Goal: Use online tool/utility: Utilize a website feature to perform a specific function

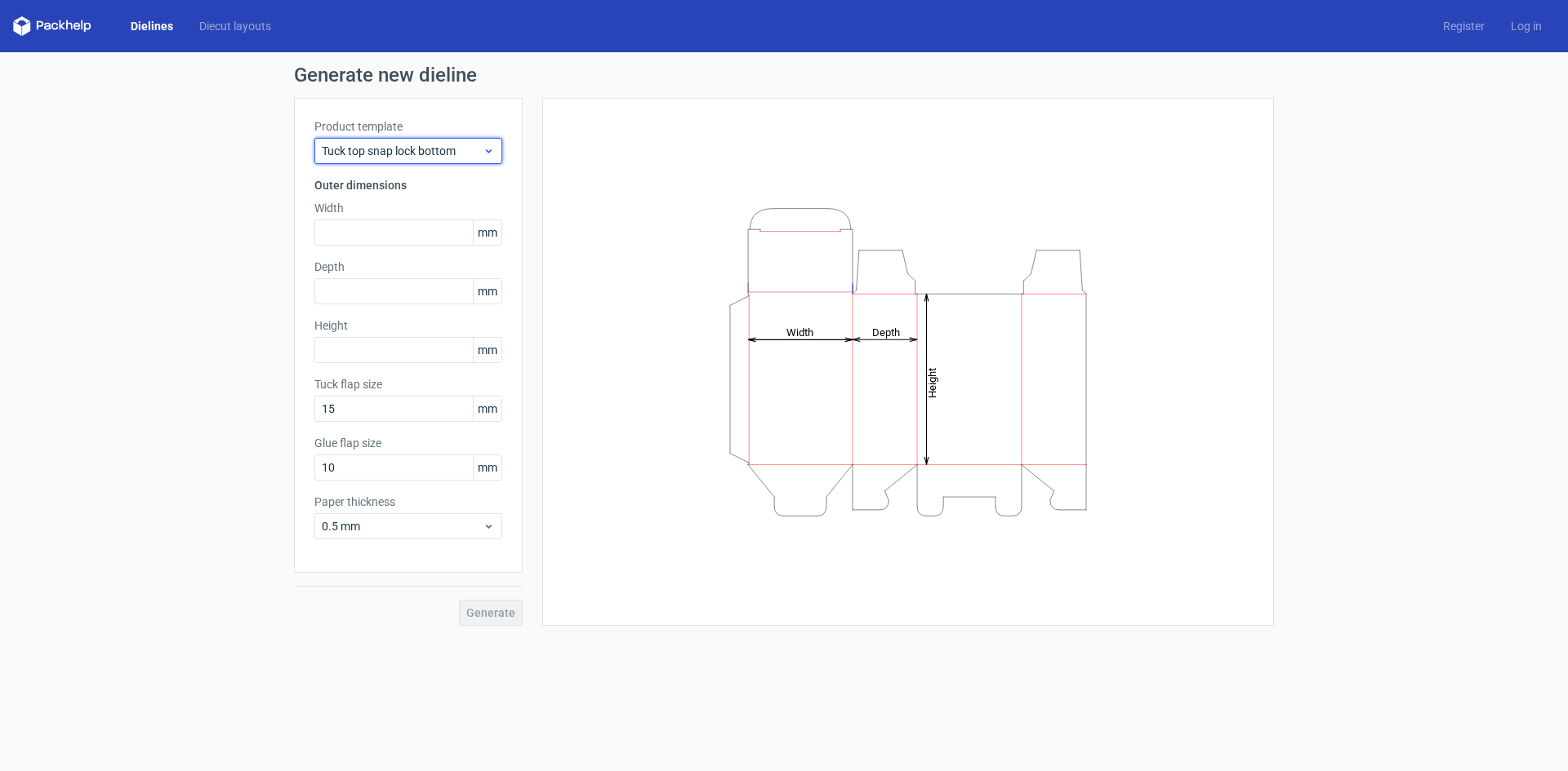
click at [484, 155] on icon at bounding box center [489, 151] width 12 height 13
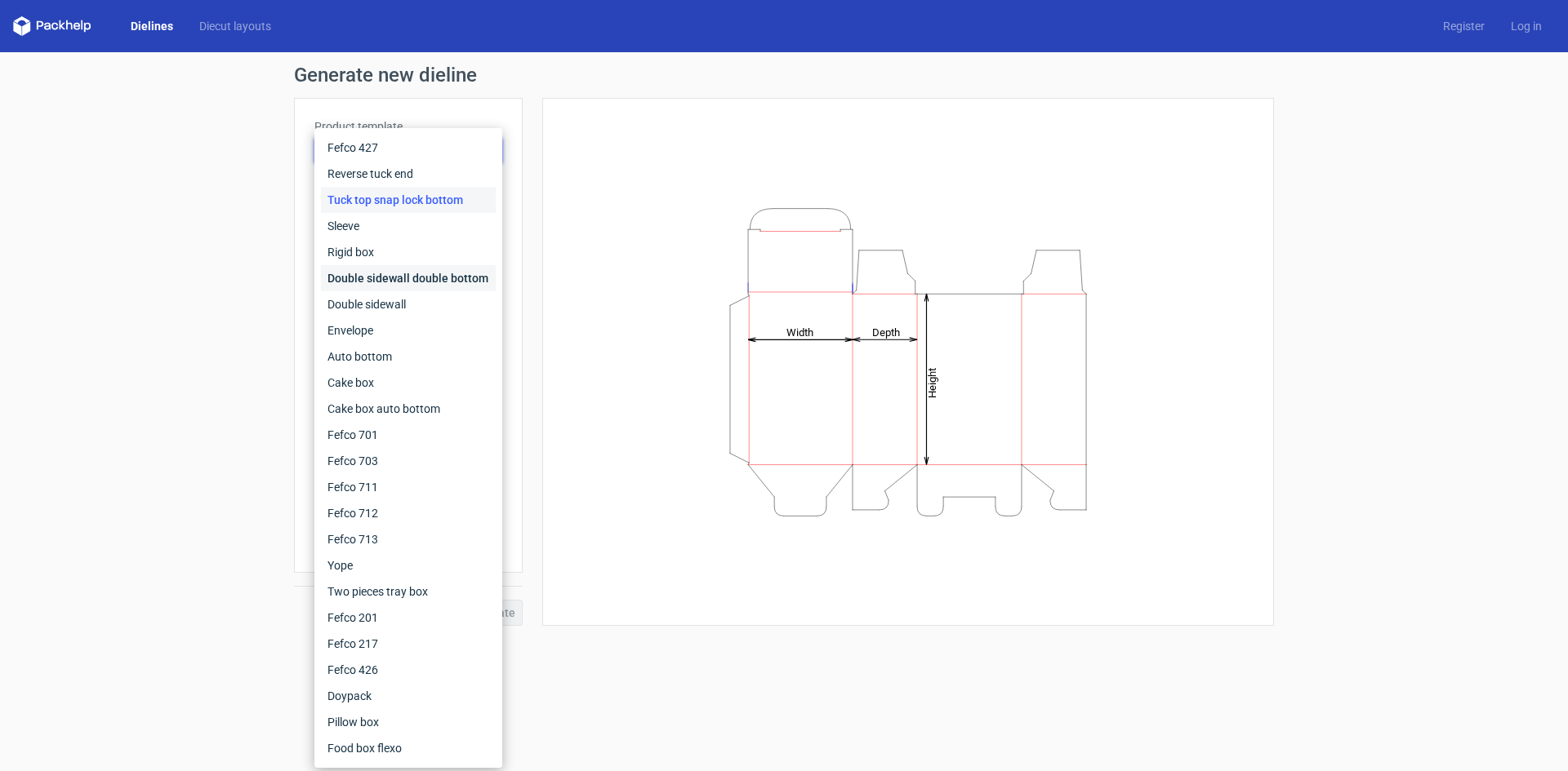
click at [399, 280] on div "Double sidewall double bottom" at bounding box center [408, 279] width 174 height 26
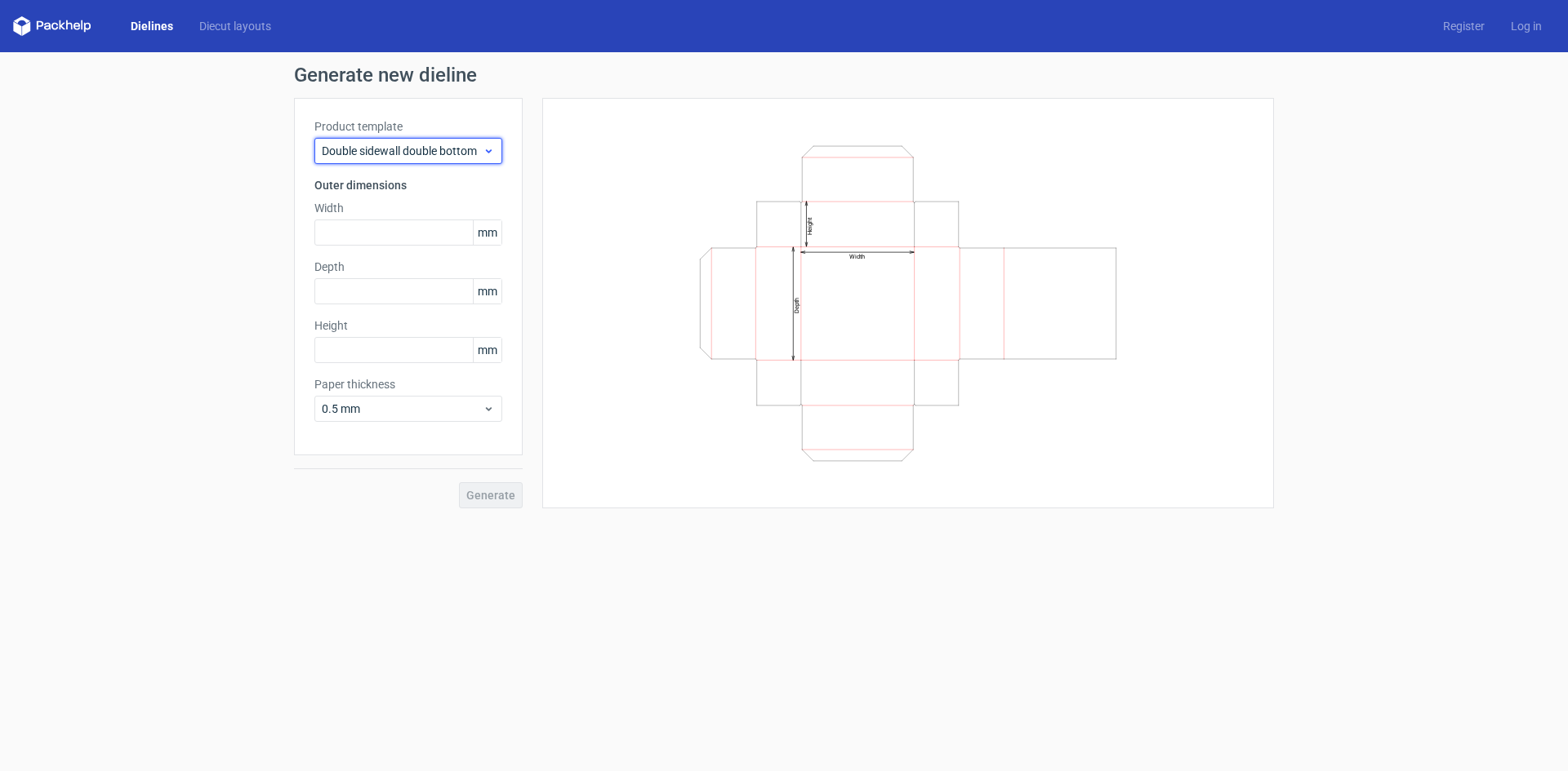
click at [483, 155] on icon at bounding box center [489, 151] width 12 height 13
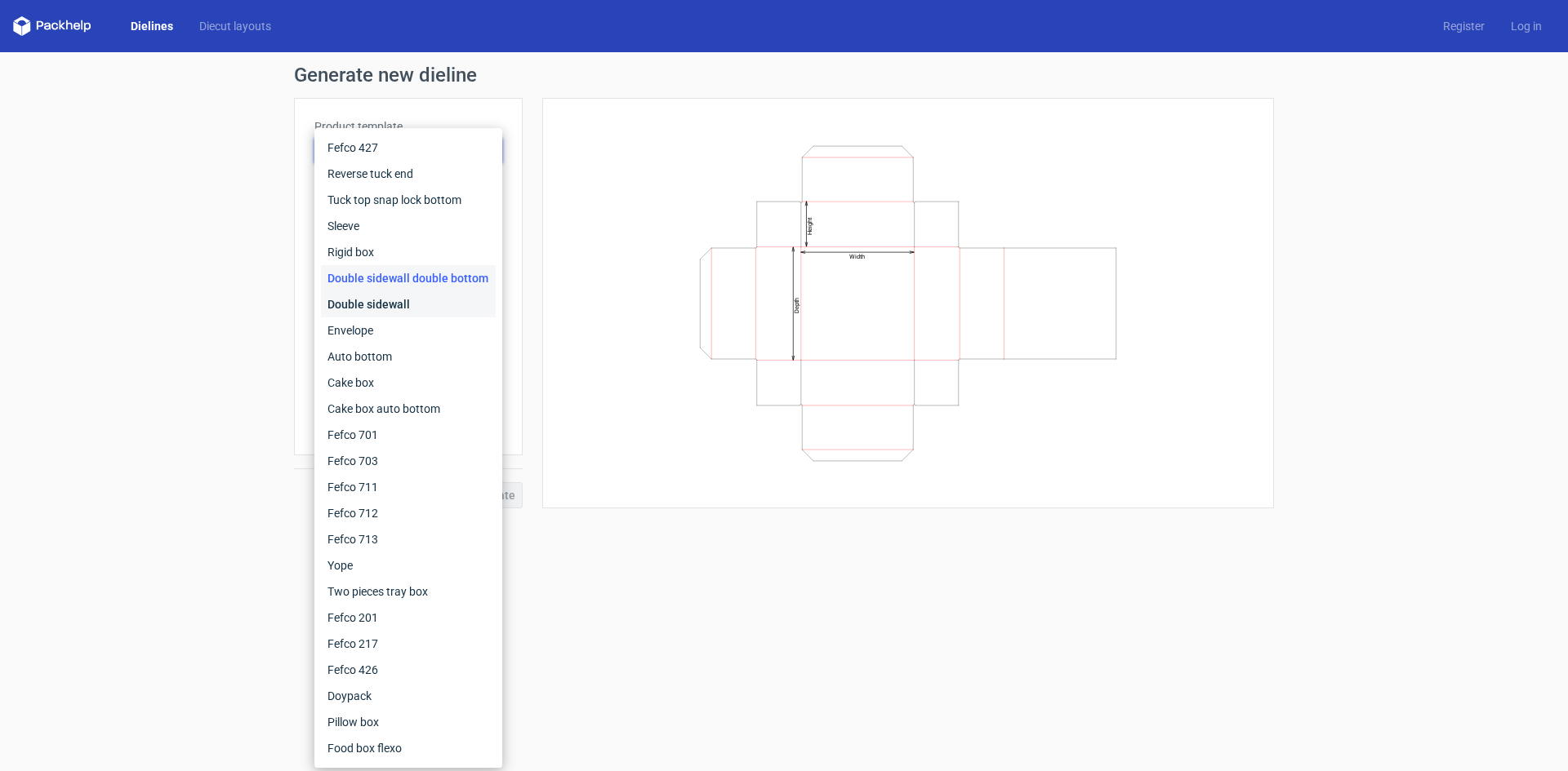
click at [401, 297] on div "Double sidewall" at bounding box center [408, 305] width 174 height 26
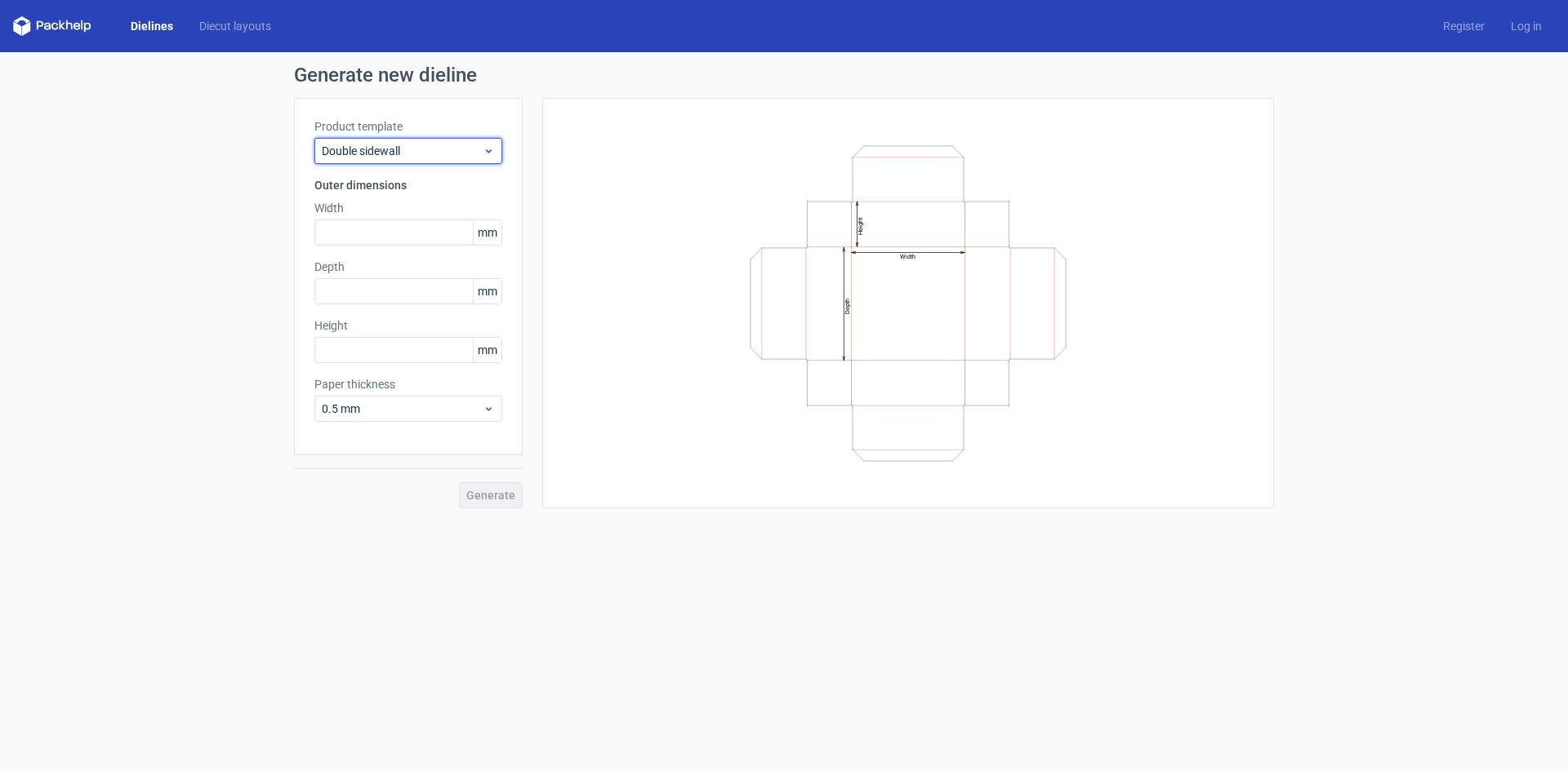
click at [485, 149] on icon at bounding box center [489, 151] width 12 height 13
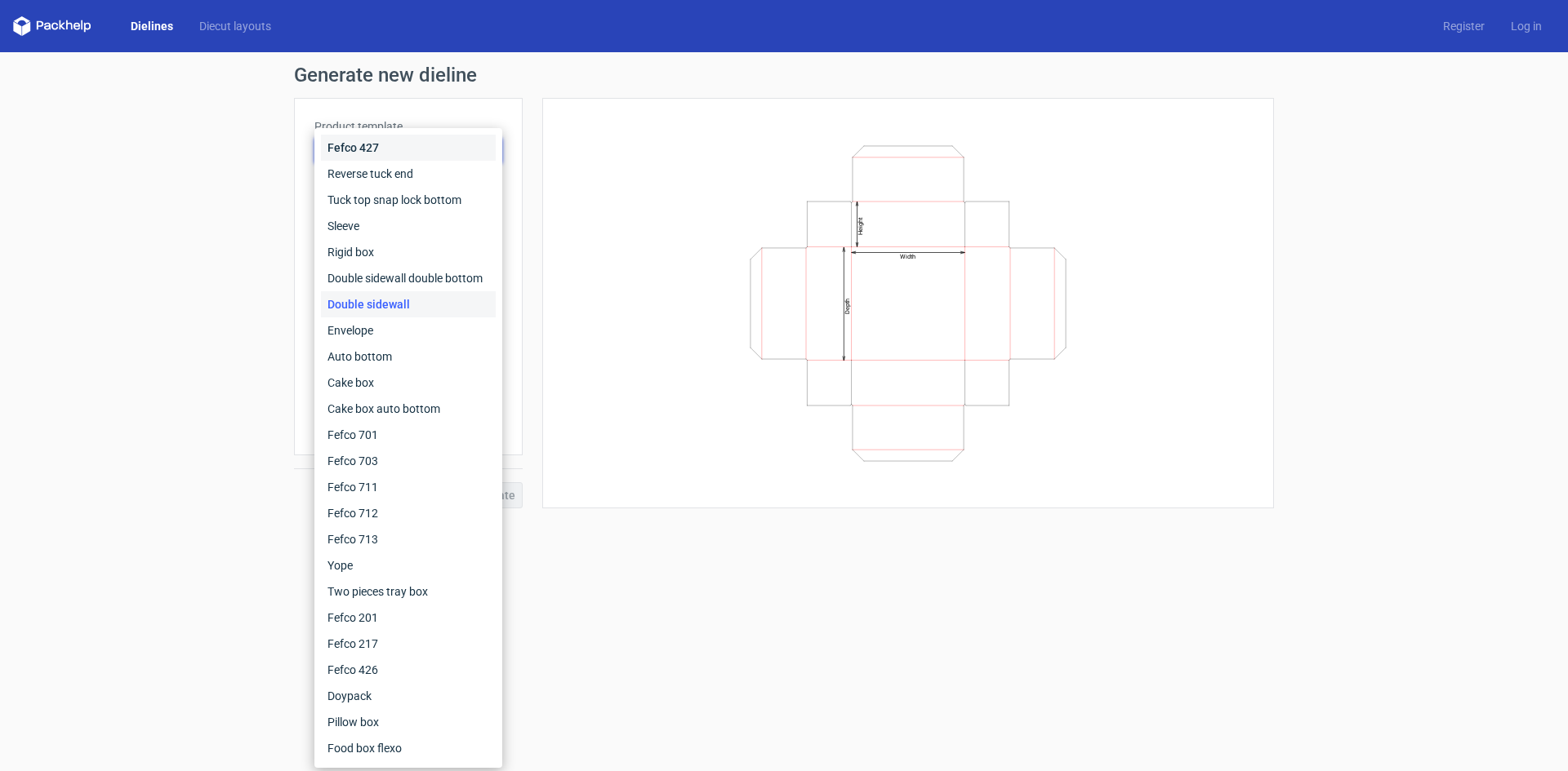
click at [397, 152] on div "Fefco 427" at bounding box center [408, 148] width 174 height 26
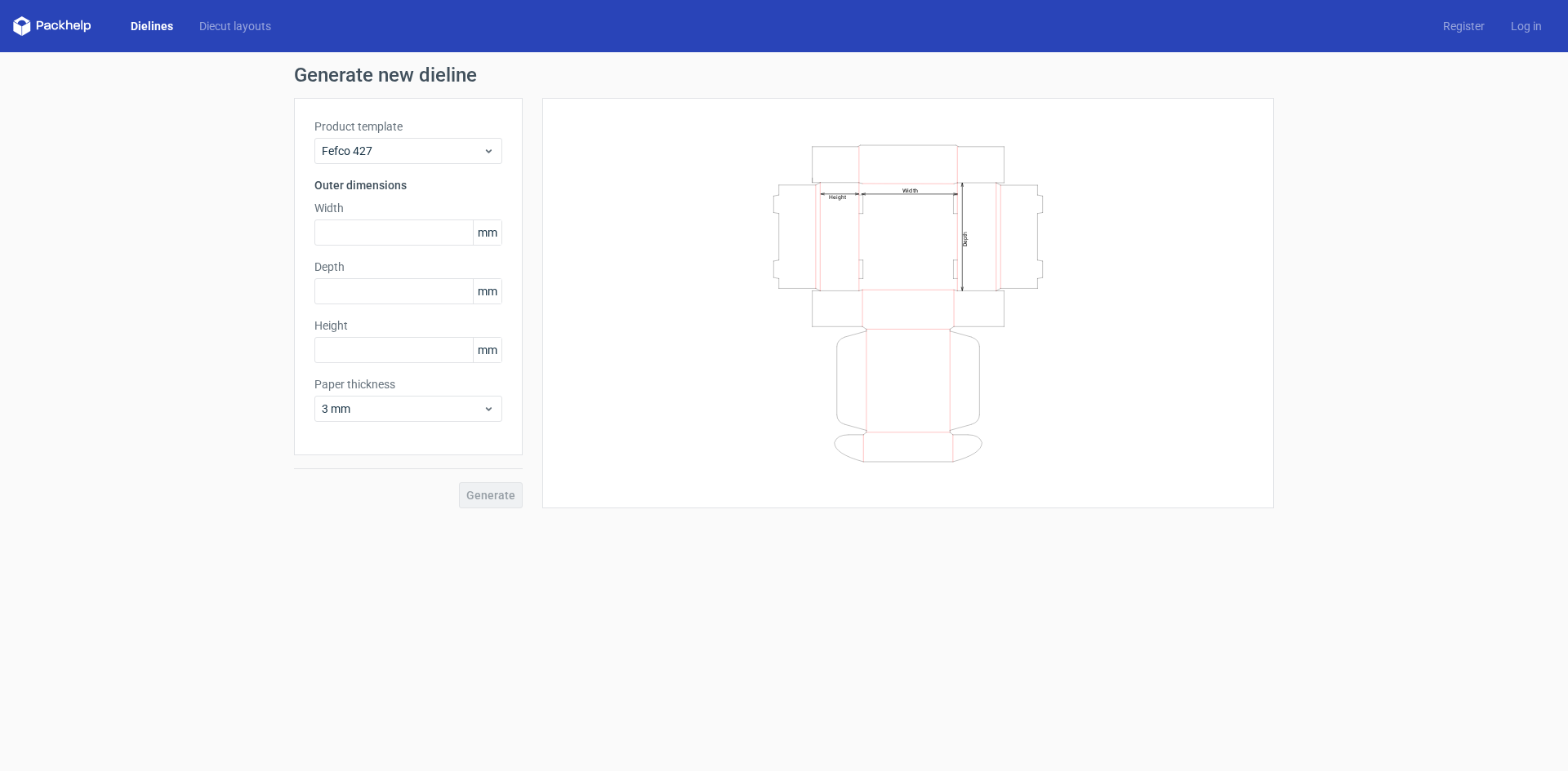
click at [489, 235] on span "mm" at bounding box center [486, 233] width 29 height 25
click at [430, 233] on input "text" at bounding box center [408, 233] width 188 height 26
click at [486, 192] on h3 "Outer dimensions" at bounding box center [408, 185] width 188 height 17
drag, startPoint x: 368, startPoint y: 232, endPoint x: 264, endPoint y: 240, distance: 104.3
click at [264, 240] on div "Generate new dieline Product template Fefco 427 Outer dimensions Width 55 mm De…" at bounding box center [784, 287] width 1568 height 470
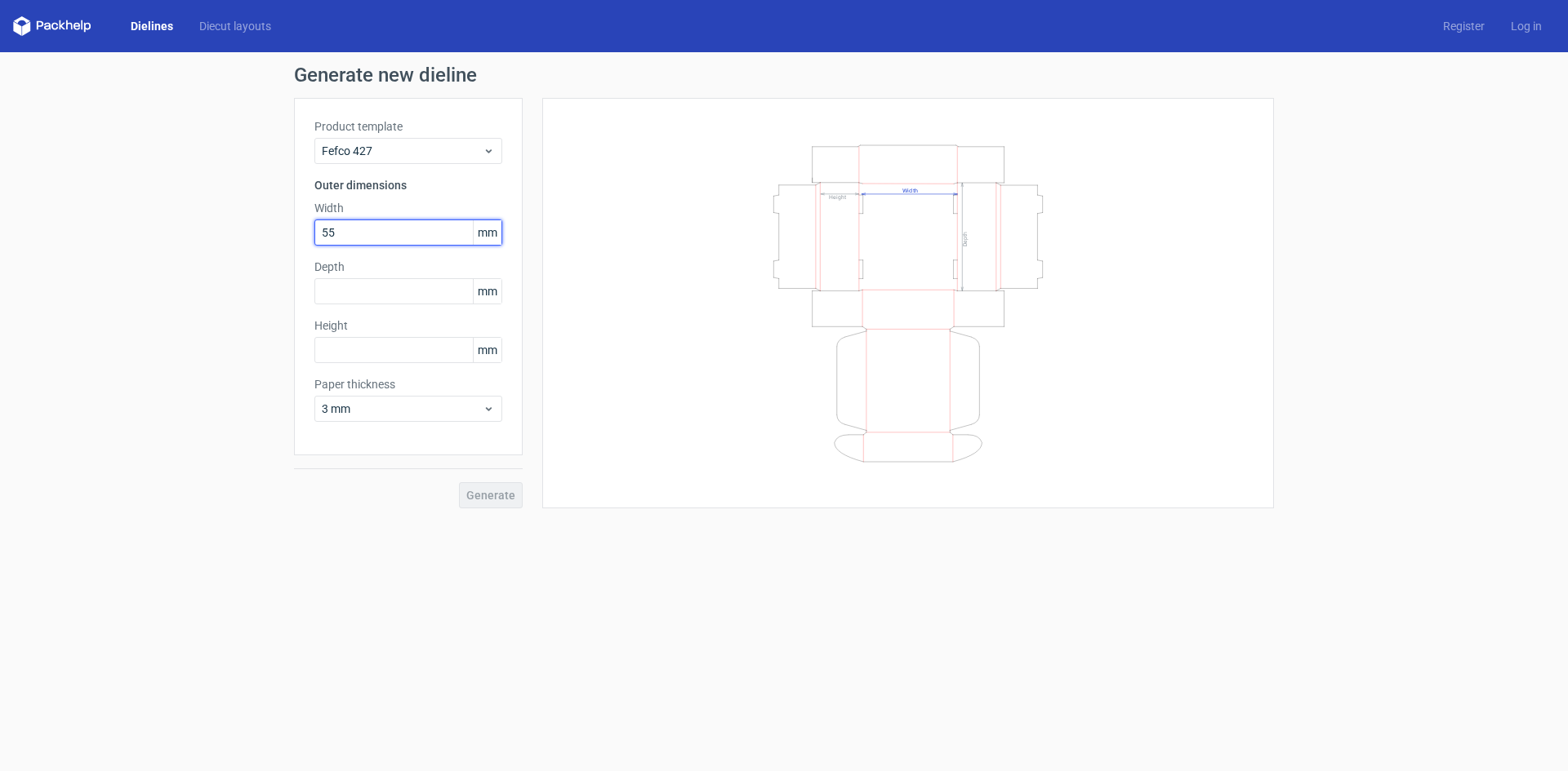
paste input "1397"
click at [352, 279] on div "Product template Fefco 427 Outer dimensions Width 1397 mm Depth mm Height mm Pa…" at bounding box center [408, 277] width 229 height 357
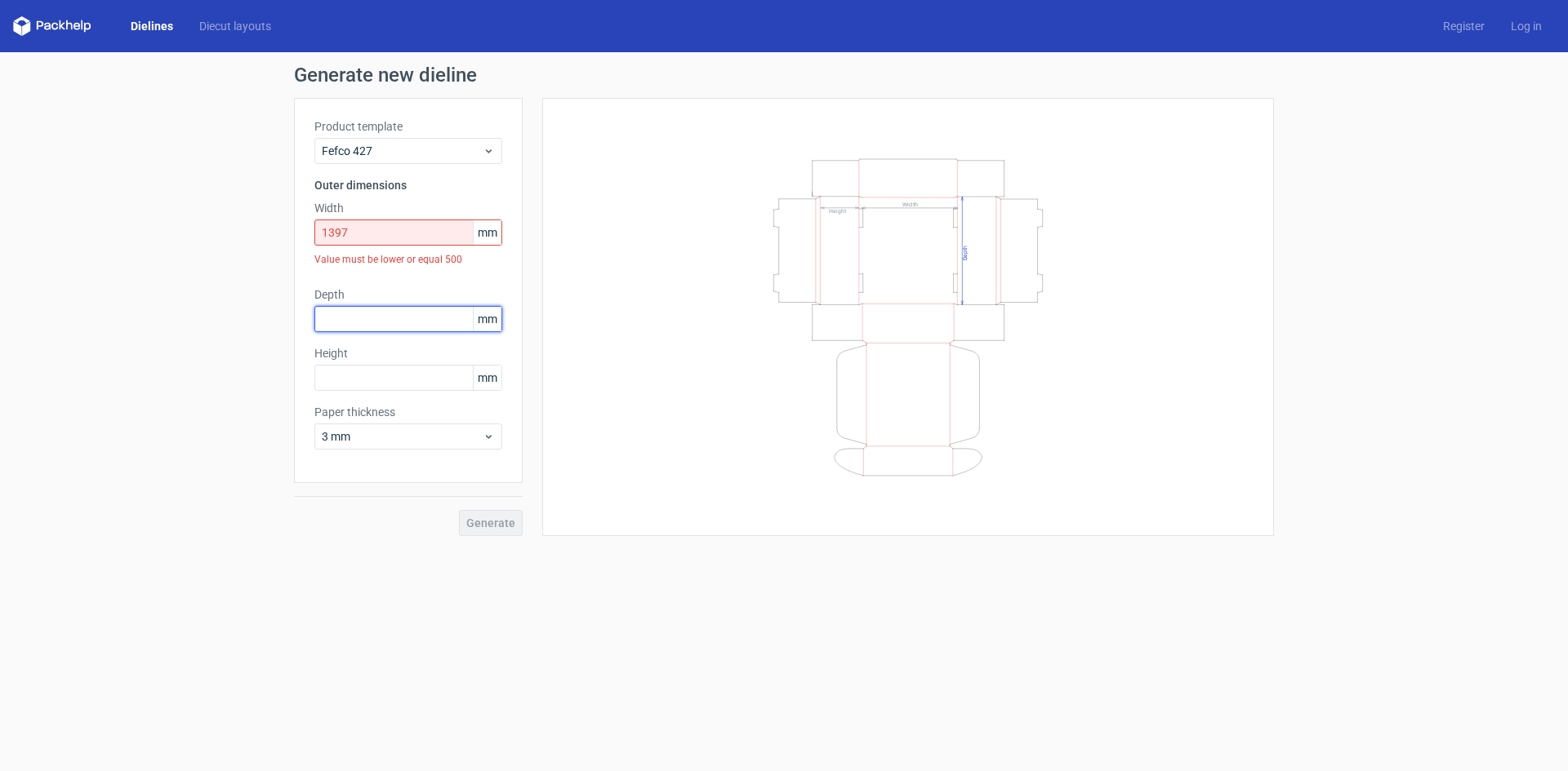
click at [382, 322] on input "text" at bounding box center [408, 319] width 188 height 26
click at [380, 293] on label "Depth" at bounding box center [408, 294] width 188 height 17
click at [351, 237] on input "1397" at bounding box center [408, 233] width 188 height 26
click at [343, 234] on input "1397" at bounding box center [408, 233] width 188 height 26
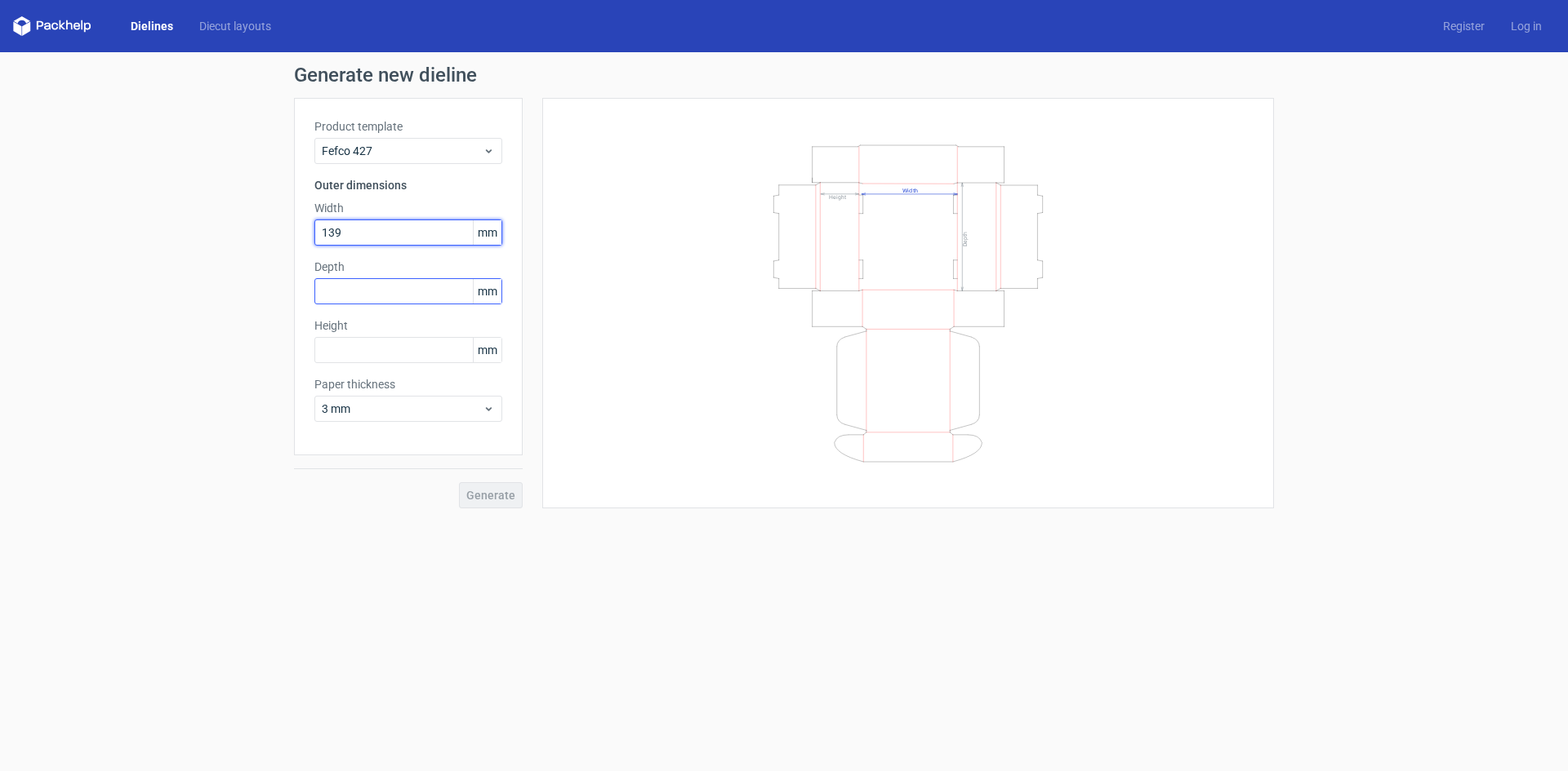
type input "139"
click at [376, 297] on input "text" at bounding box center [408, 292] width 188 height 26
click at [212, 29] on link "Diecut layouts" at bounding box center [235, 25] width 98 height 17
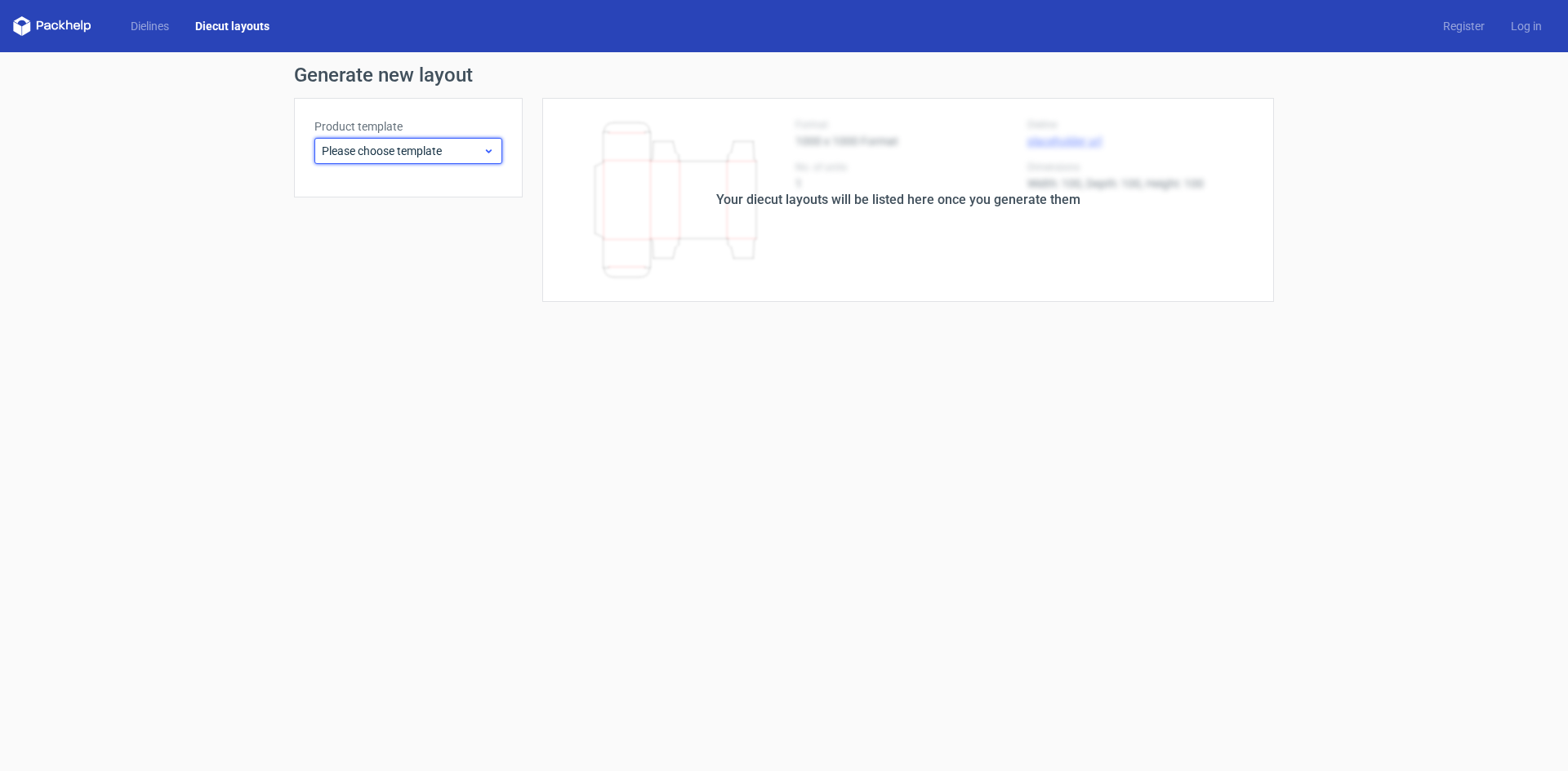
click at [401, 145] on span "Please choose template" at bounding box center [402, 151] width 161 height 17
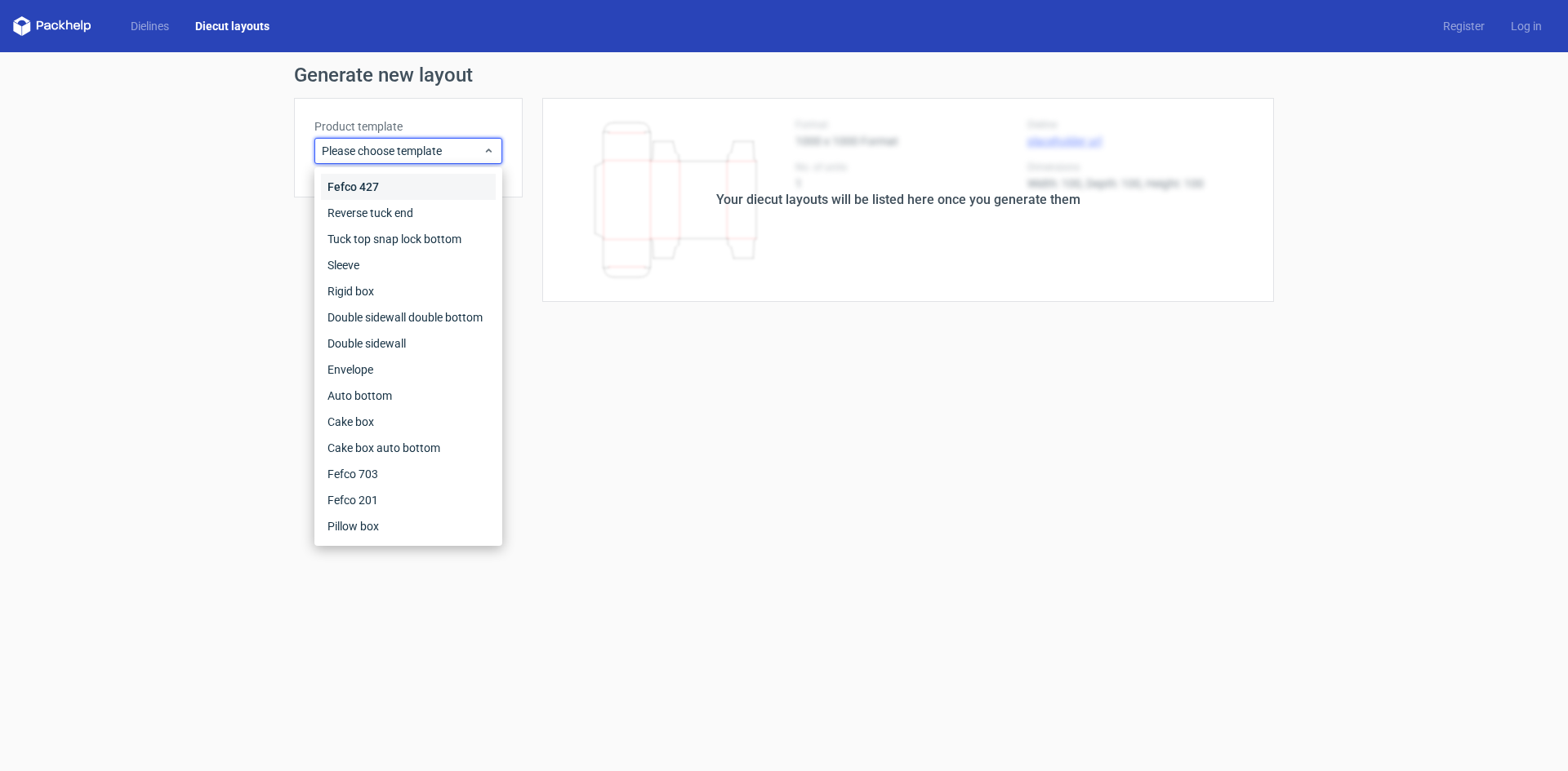
click at [388, 188] on div "Fefco 427" at bounding box center [408, 187] width 174 height 26
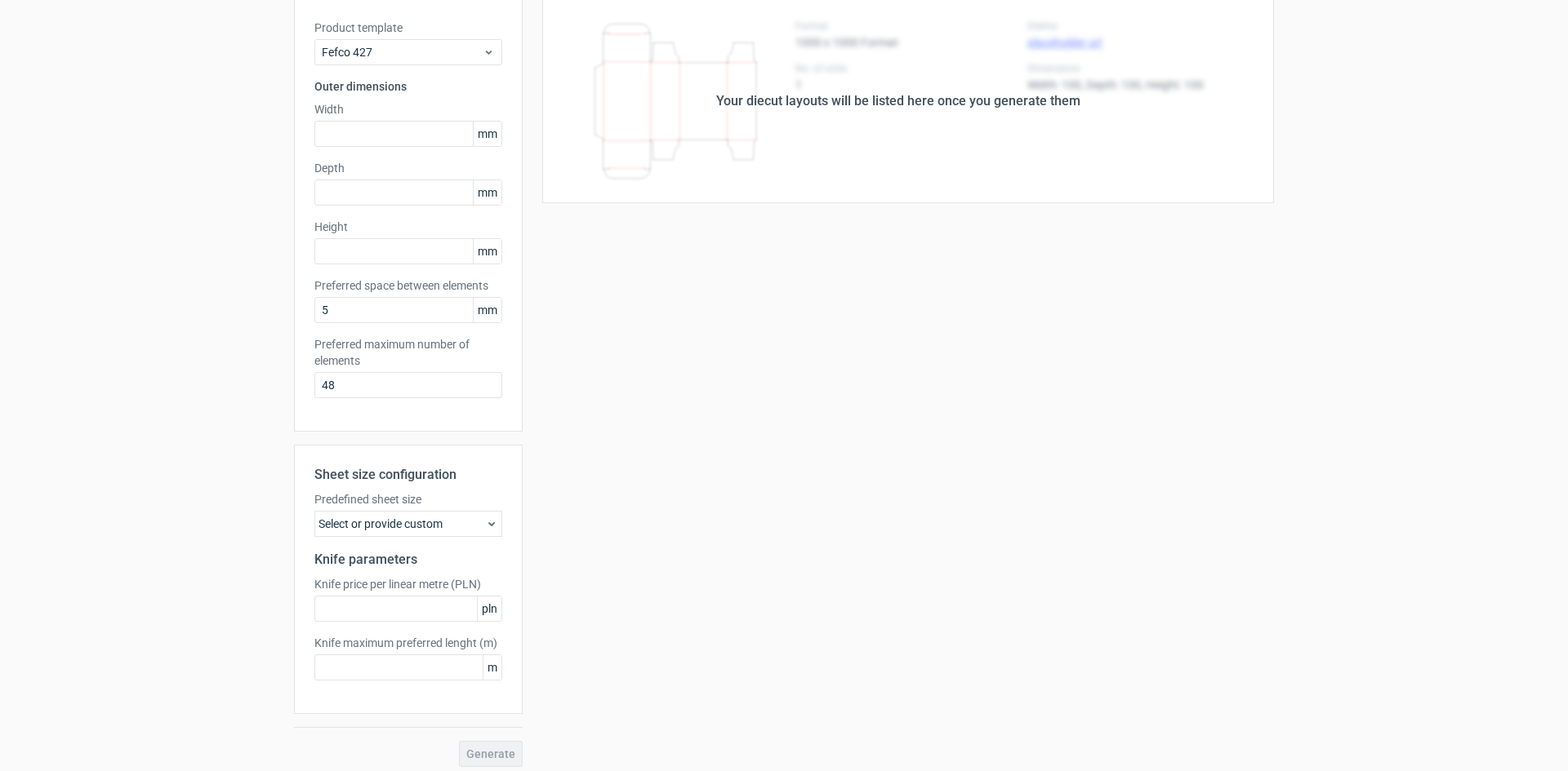
scroll to position [108, 0]
